Goal: Information Seeking & Learning: Learn about a topic

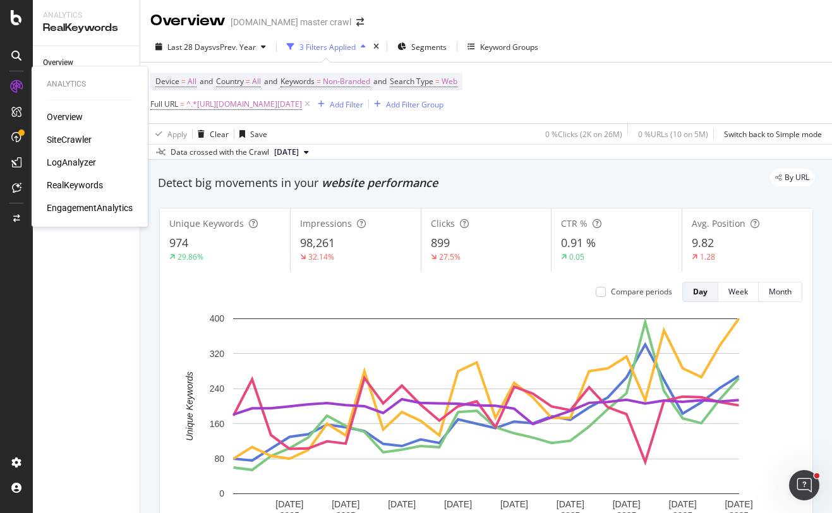
click at [63, 159] on div "LogAnalyzer" at bounding box center [71, 162] width 49 height 13
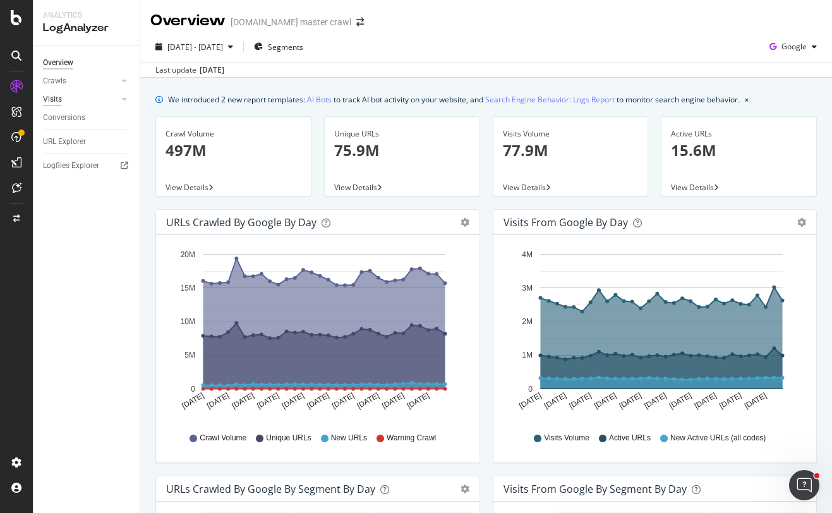
click at [60, 99] on div "Visits" at bounding box center [52, 99] width 19 height 13
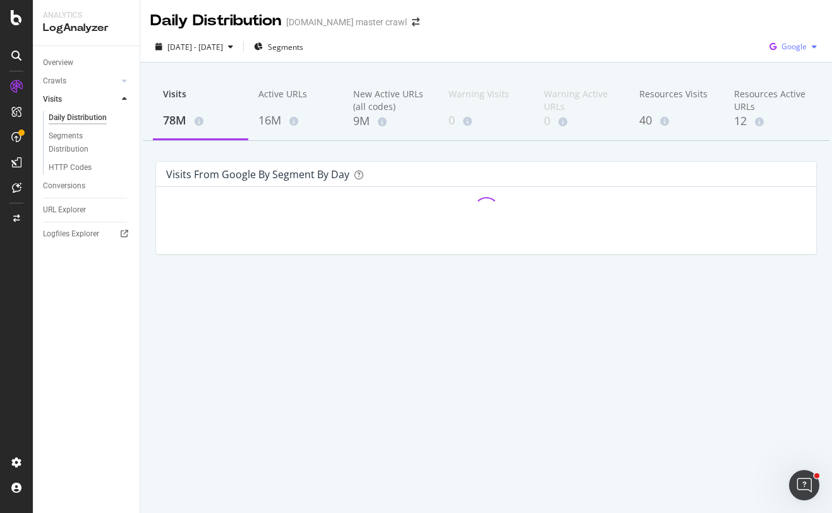
click at [806, 51] on div "button" at bounding box center [813, 47] width 15 height 8
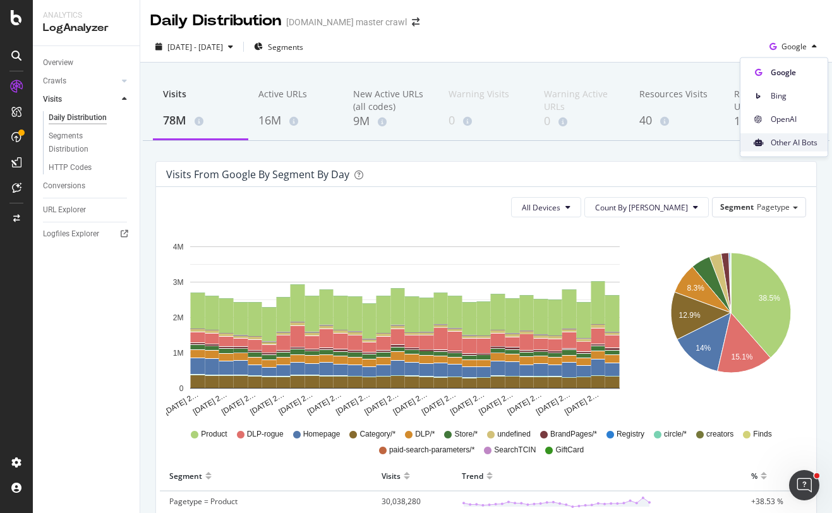
click at [802, 138] on span "Other AI Bots" at bounding box center [793, 141] width 47 height 11
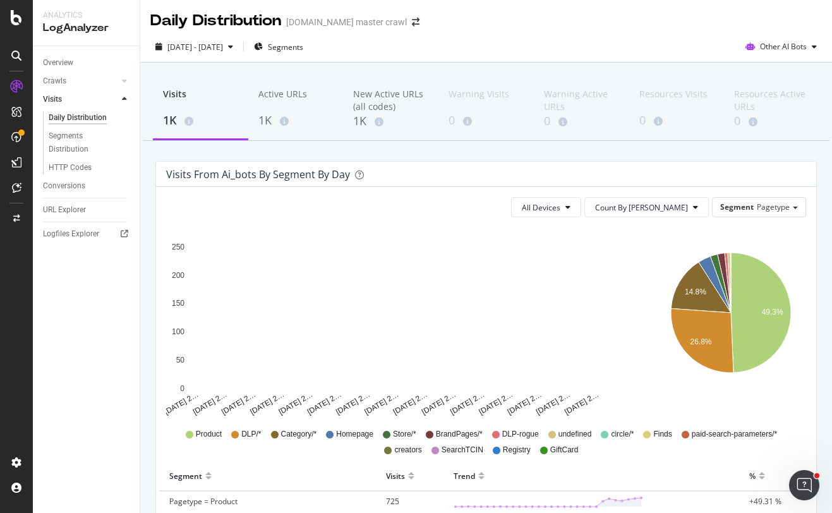
scroll to position [1, 0]
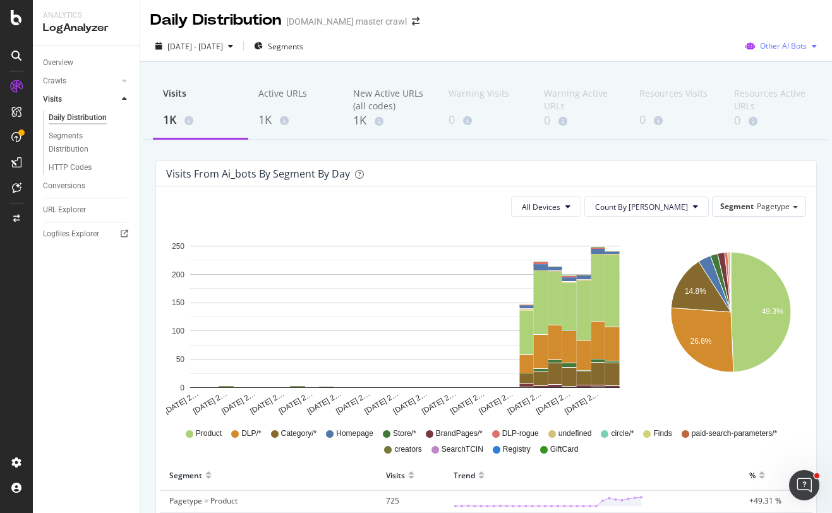
click at [797, 45] on span "Other AI Bots" at bounding box center [783, 45] width 47 height 11
click at [788, 112] on div "OpenAI" at bounding box center [781, 118] width 90 height 18
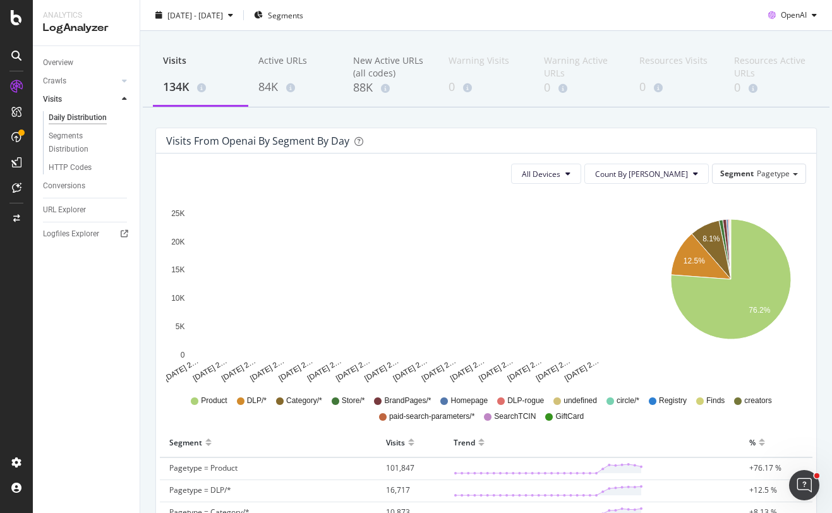
scroll to position [27, 0]
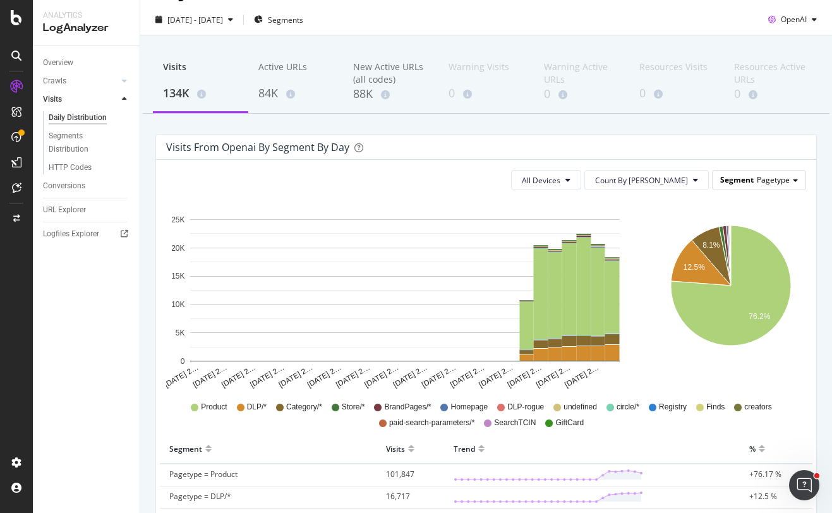
click at [727, 181] on span "Segment" at bounding box center [736, 179] width 33 height 11
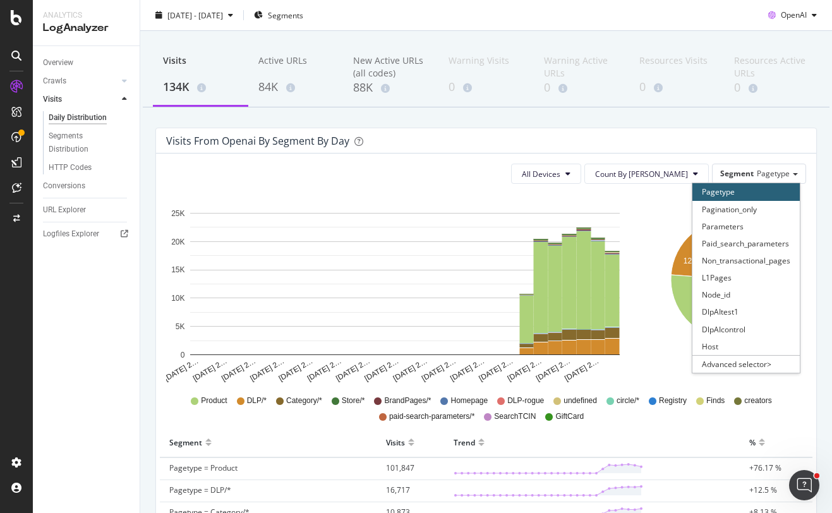
scroll to position [29, 0]
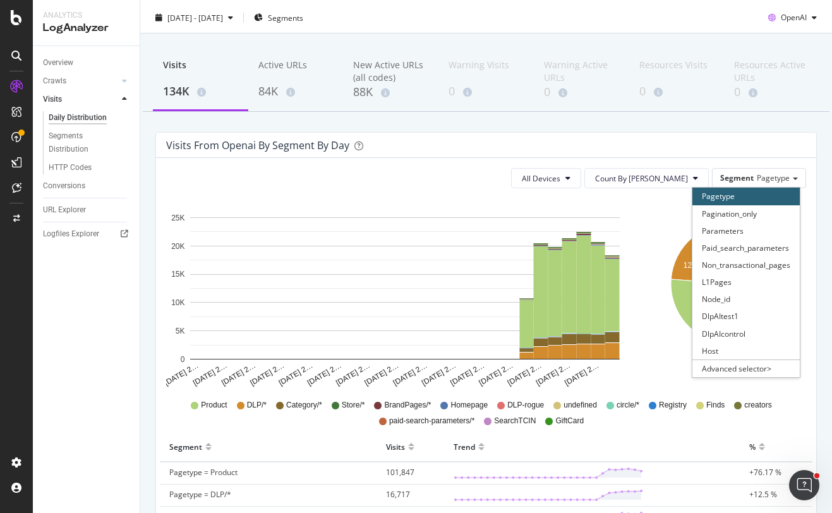
click at [648, 162] on div "All Devices Count By Day Segment Pagetype Pagetype Pagination_only Parameters P…" at bounding box center [486, 497] width 660 height 679
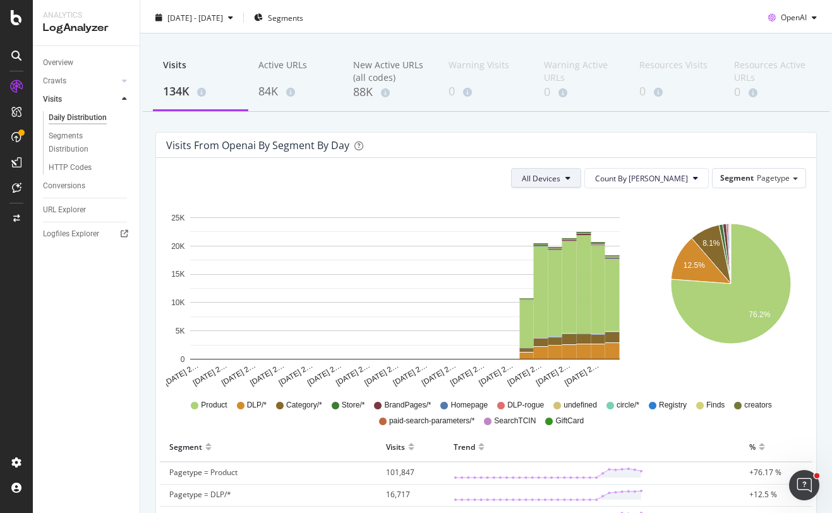
click at [581, 179] on button "All Devices" at bounding box center [546, 178] width 70 height 20
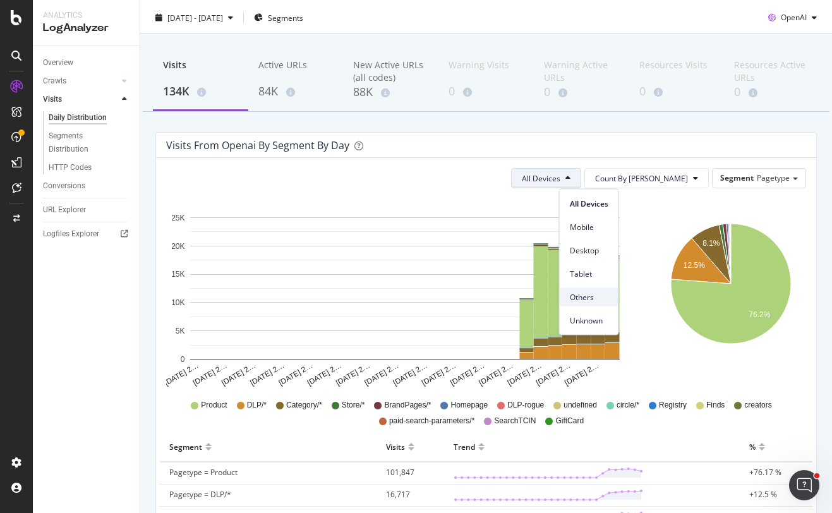
click at [595, 297] on span "Others" at bounding box center [589, 296] width 39 height 11
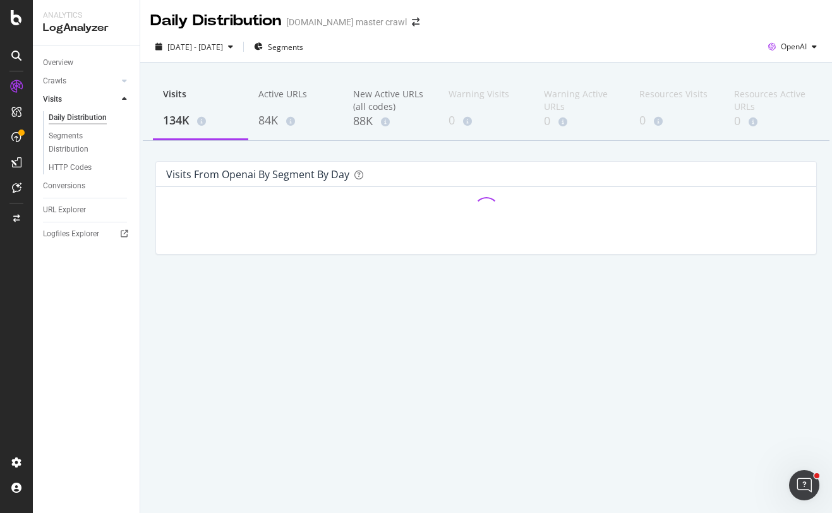
scroll to position [0, 0]
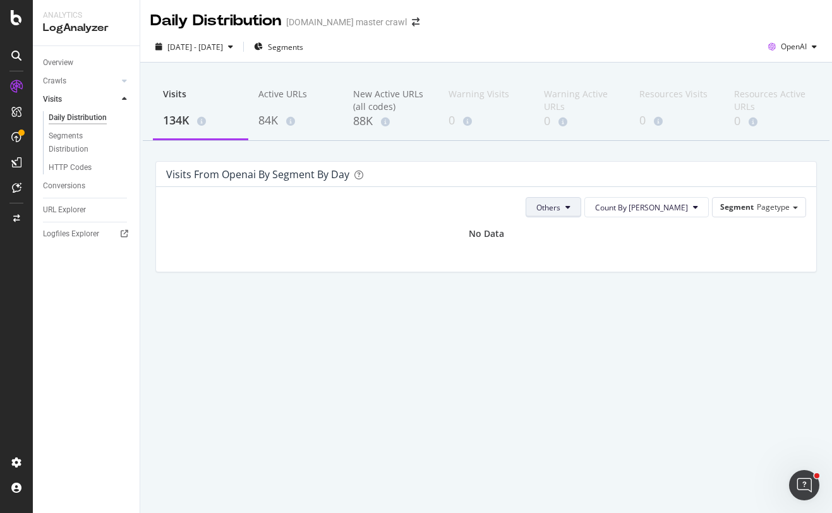
click at [560, 205] on span "Others" at bounding box center [548, 207] width 24 height 11
click at [595, 232] on span "All Devices" at bounding box center [602, 232] width 39 height 11
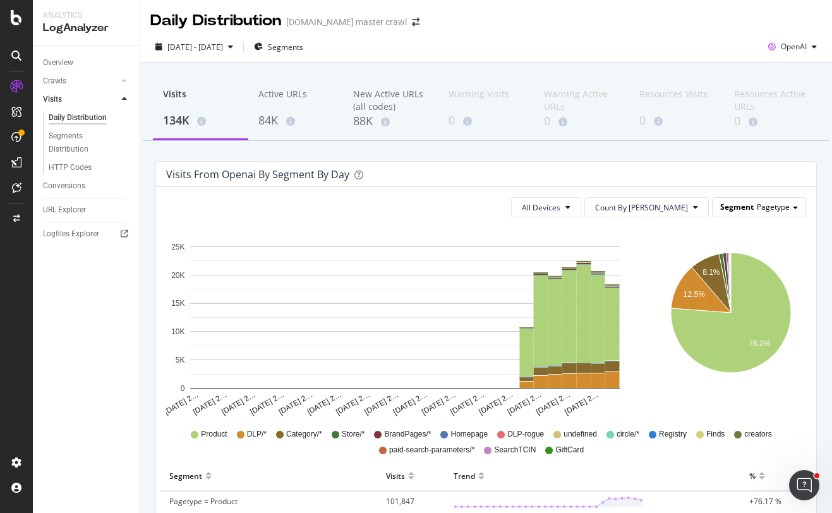
click at [751, 209] on span "Segment" at bounding box center [736, 206] width 33 height 11
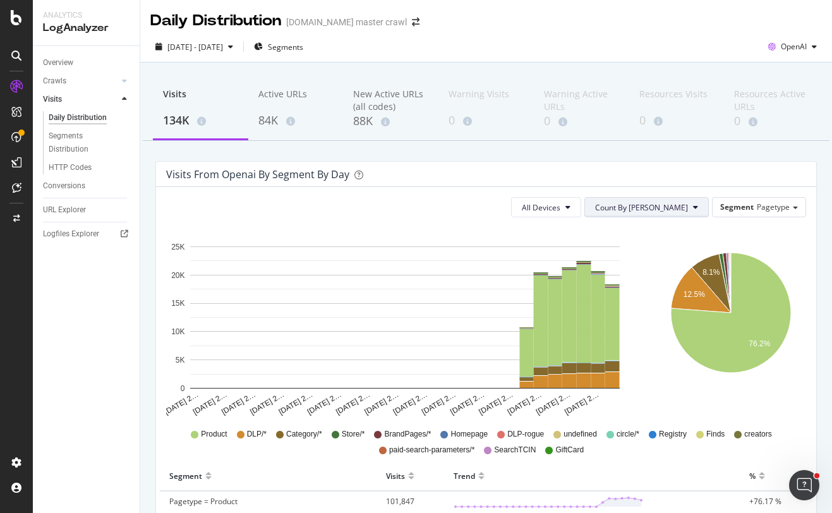
click at [685, 202] on span "Count By [PERSON_NAME]" at bounding box center [641, 207] width 93 height 11
click at [673, 254] on span "Cumulated" at bounding box center [688, 255] width 95 height 11
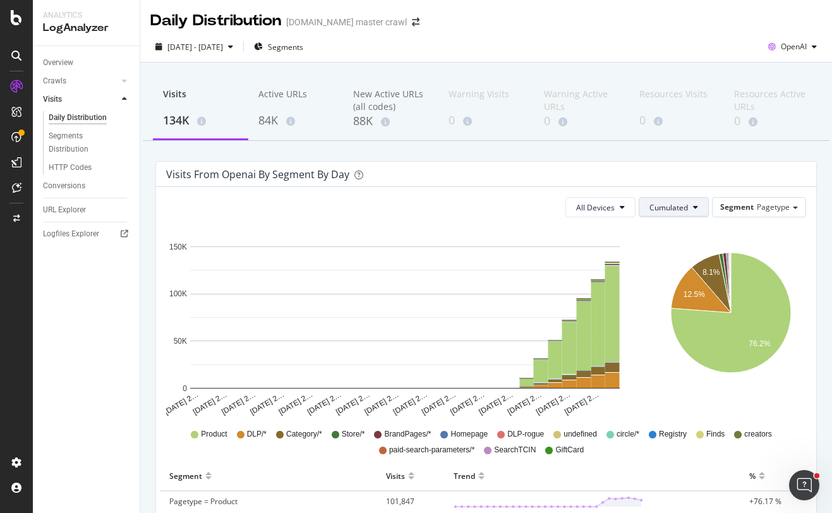
click at [684, 207] on span "Cumulated" at bounding box center [668, 207] width 39 height 11
click at [683, 228] on span "Count By [PERSON_NAME]" at bounding box center [696, 232] width 93 height 11
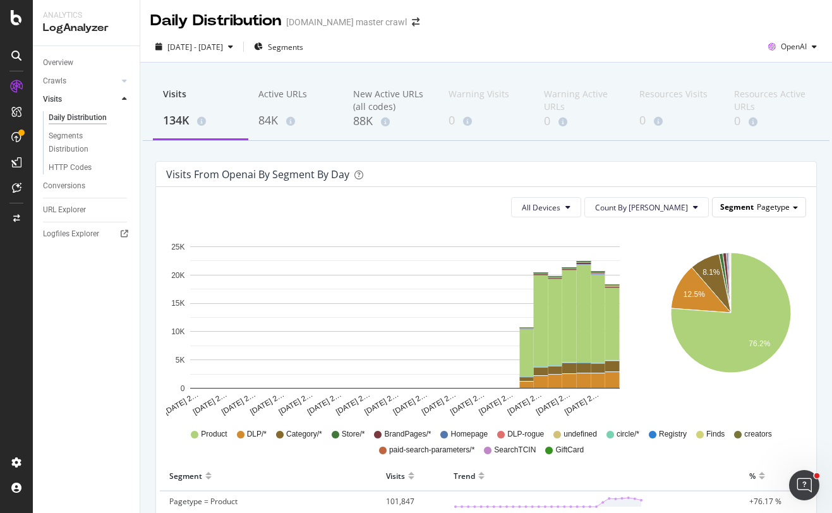
click at [743, 205] on span "Segment" at bounding box center [736, 206] width 33 height 11
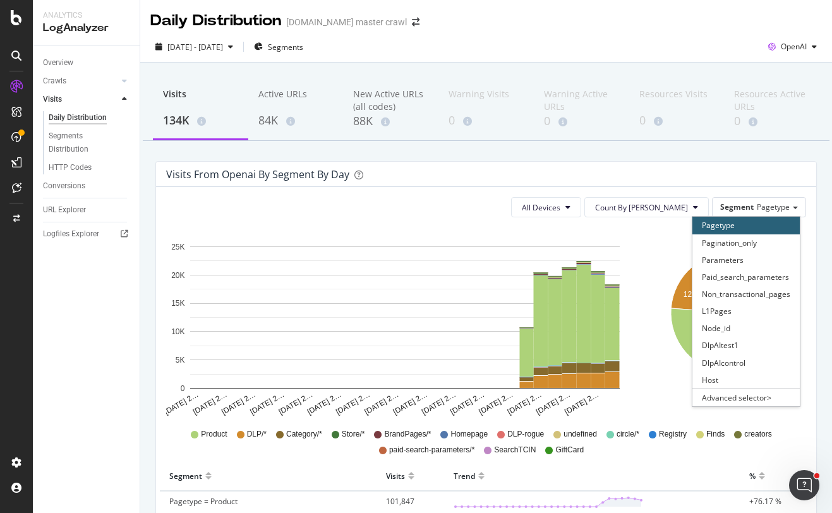
click at [703, 176] on div "Visits from openai by Segment by Day" at bounding box center [476, 174] width 621 height 13
